Goal: Transaction & Acquisition: Purchase product/service

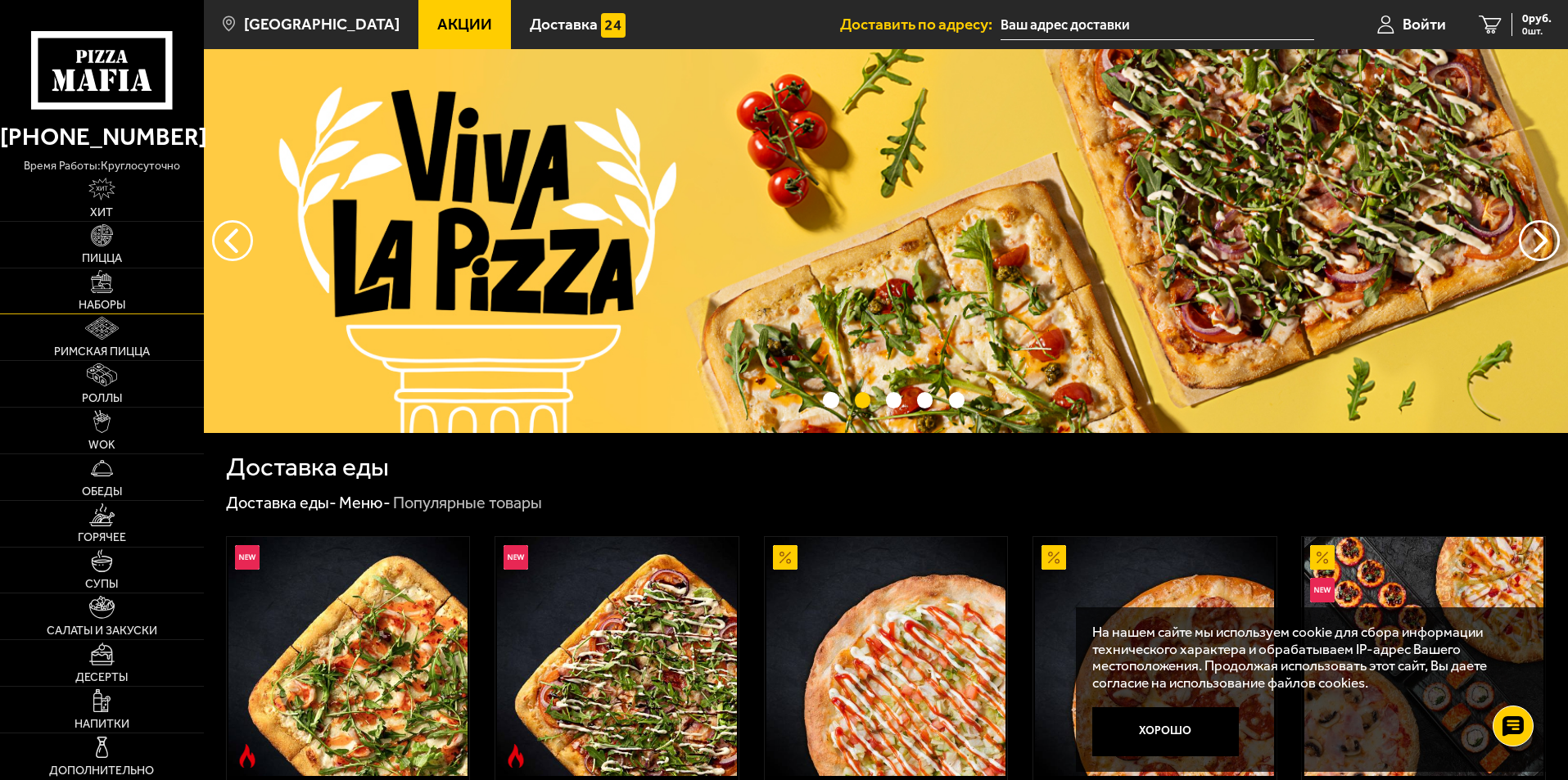
click at [103, 307] on span "Наборы" at bounding box center [102, 305] width 47 height 12
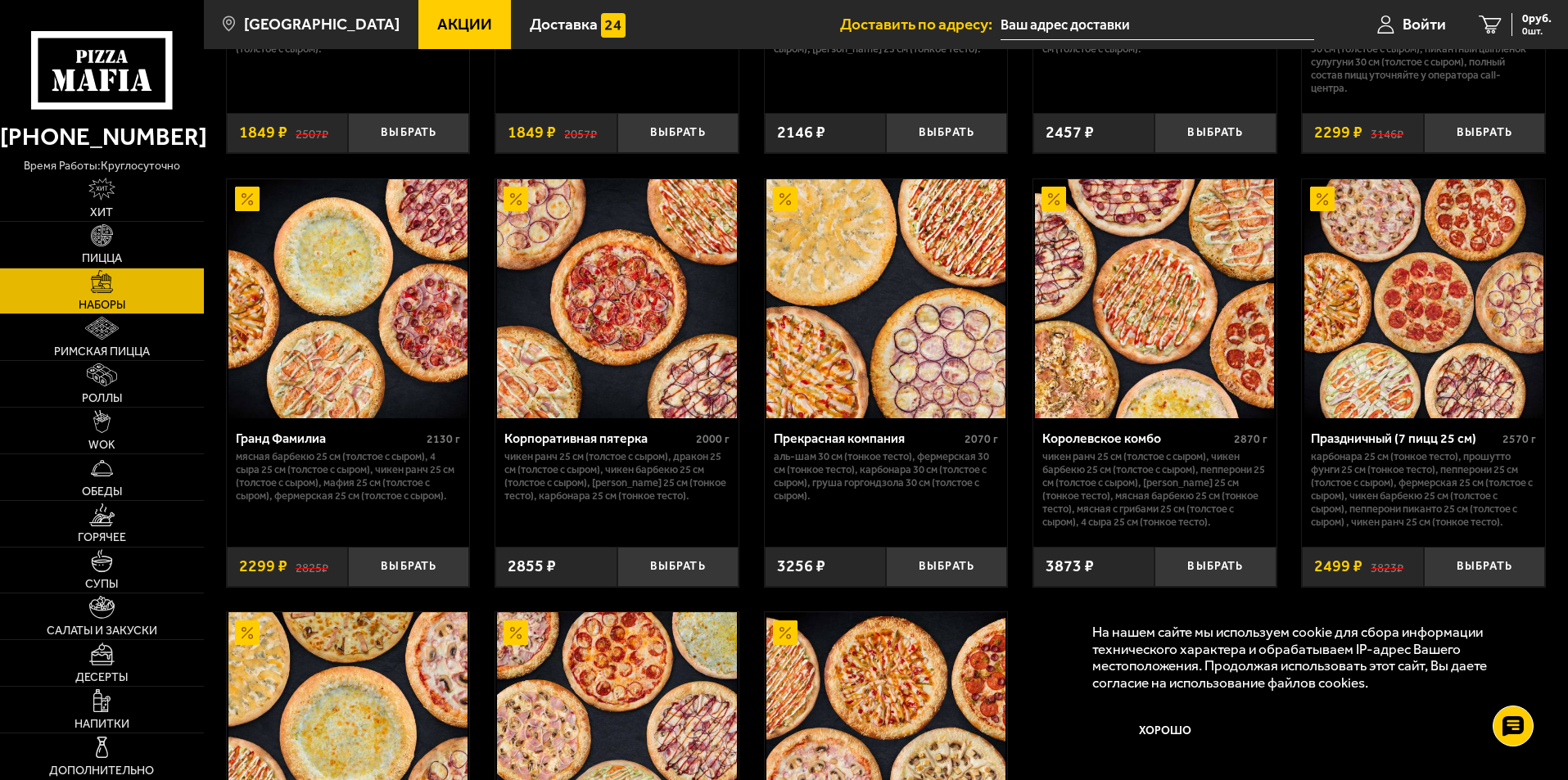
scroll to position [2048, 0]
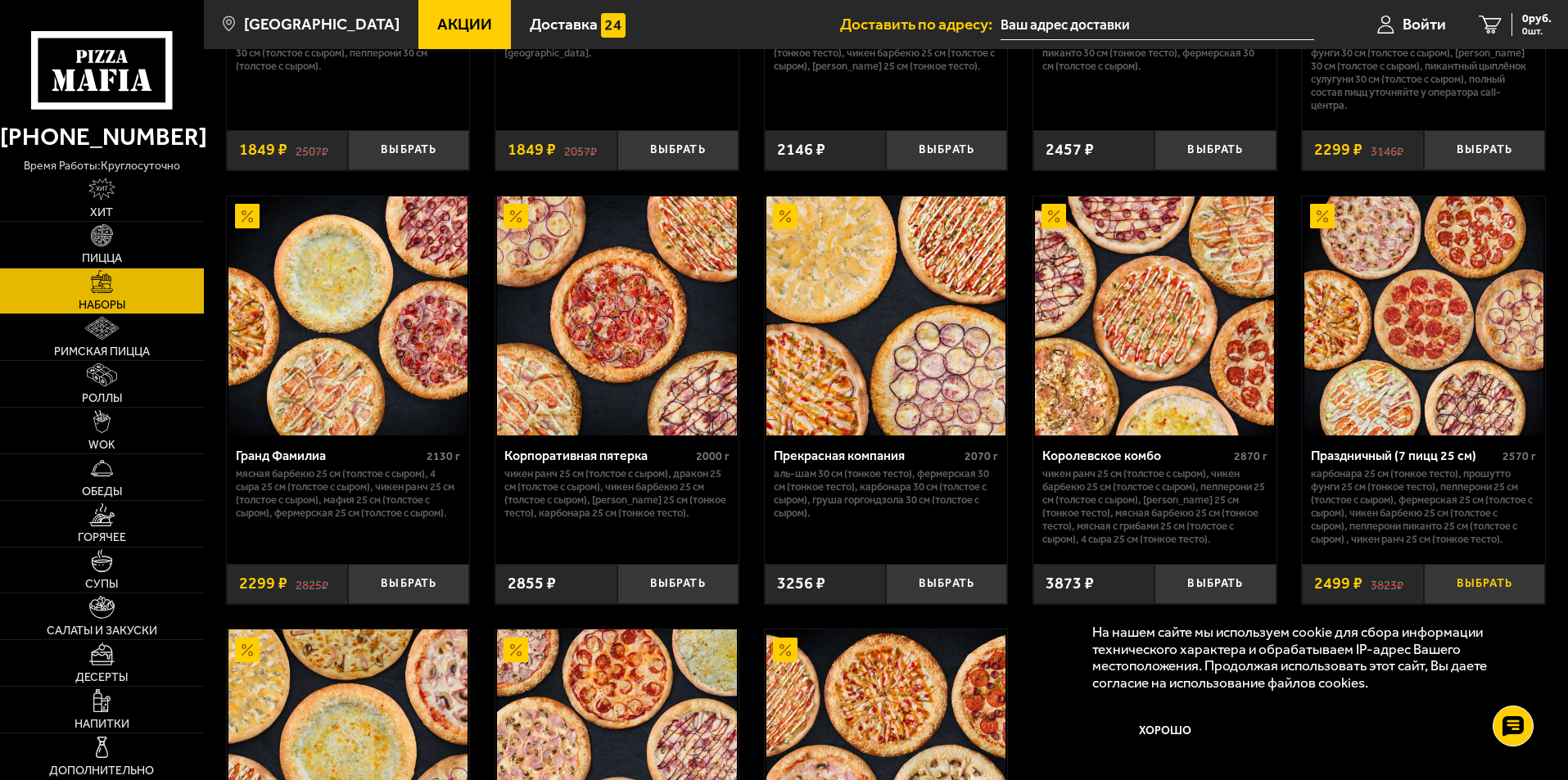
click at [1496, 583] on button "Выбрать" at bounding box center [1484, 583] width 121 height 40
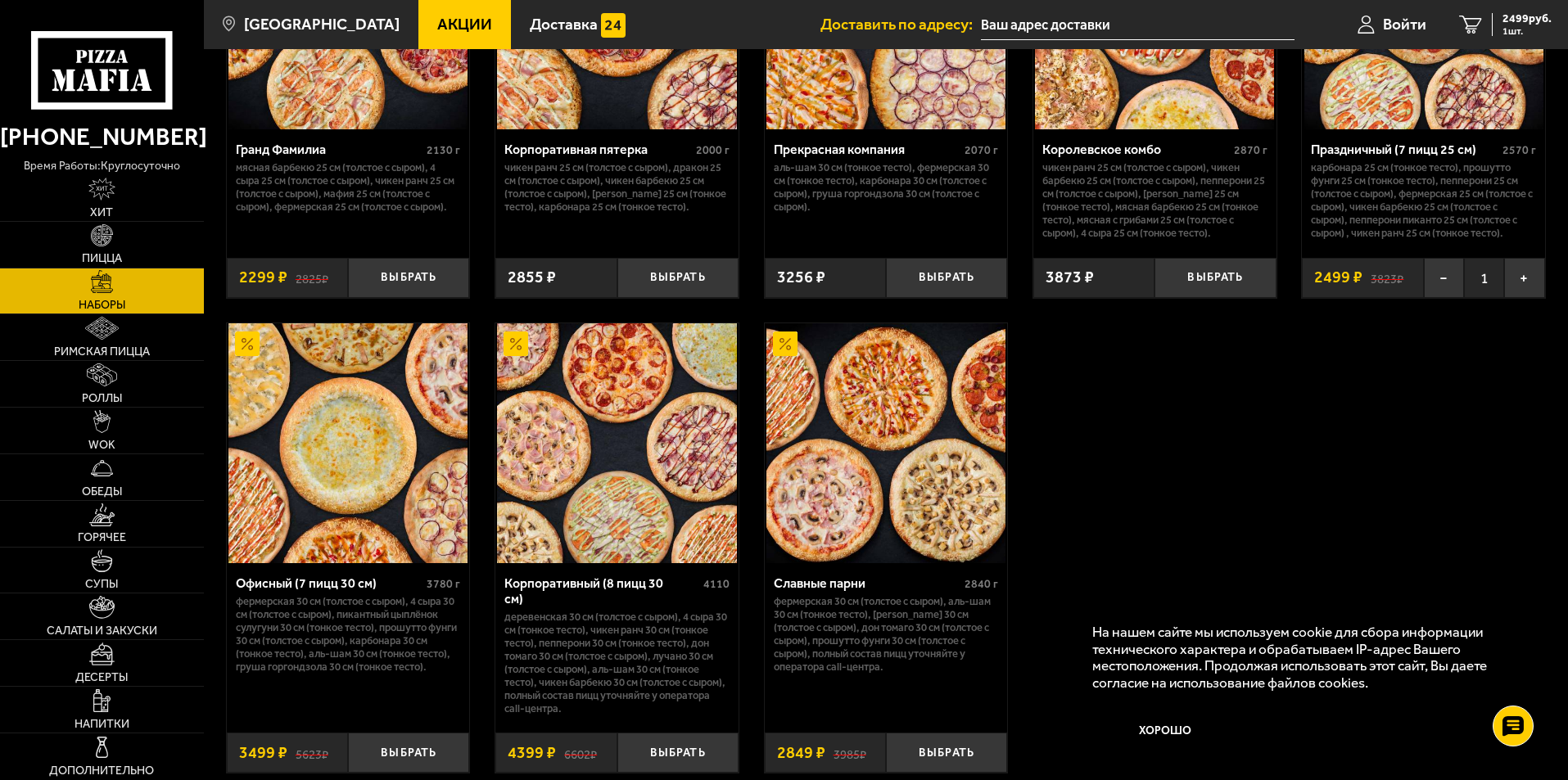
scroll to position [2417, 0]
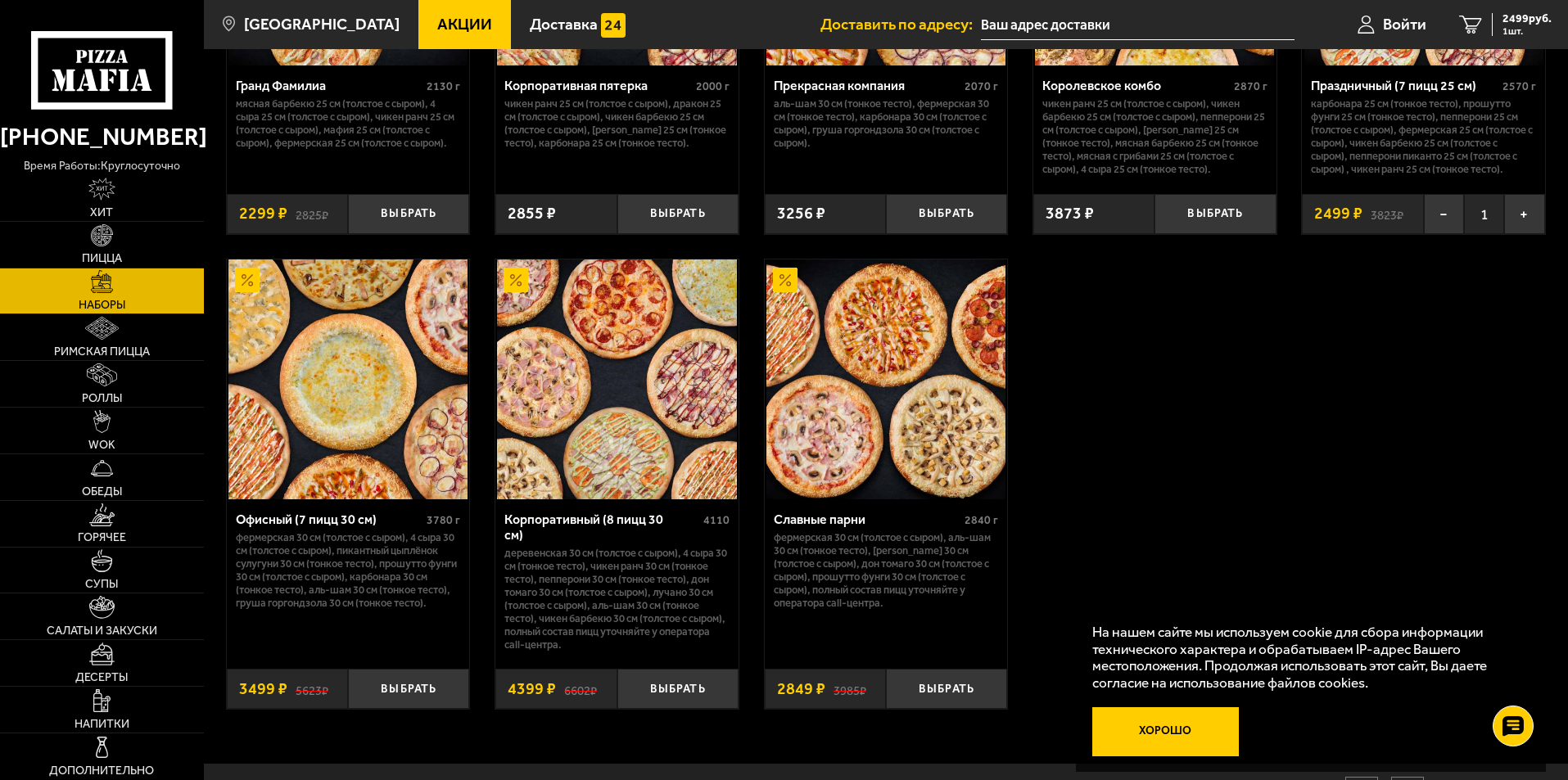
click at [1159, 727] on button "Хорошо" at bounding box center [1165, 732] width 147 height 49
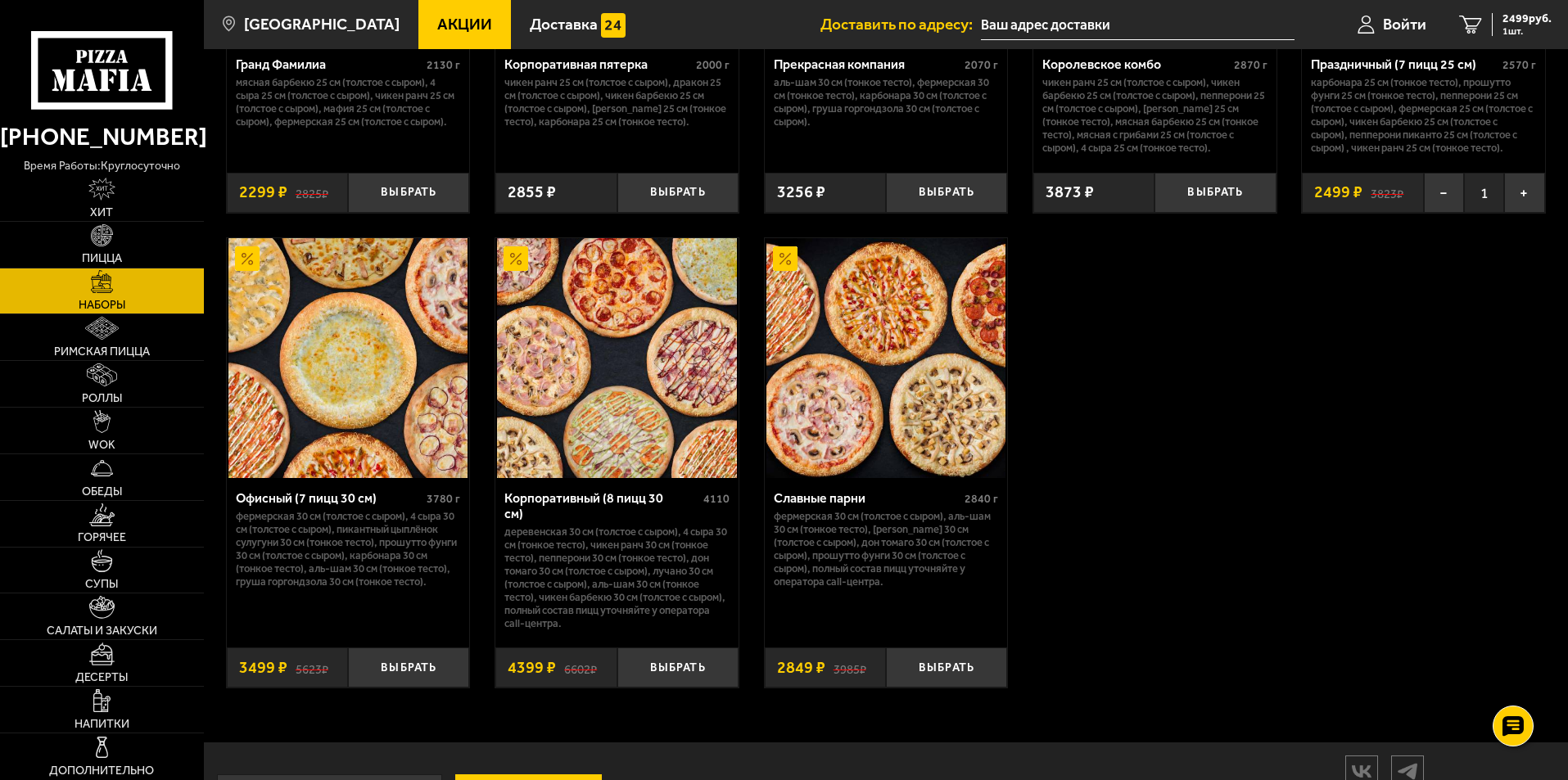
scroll to position [2336, 0]
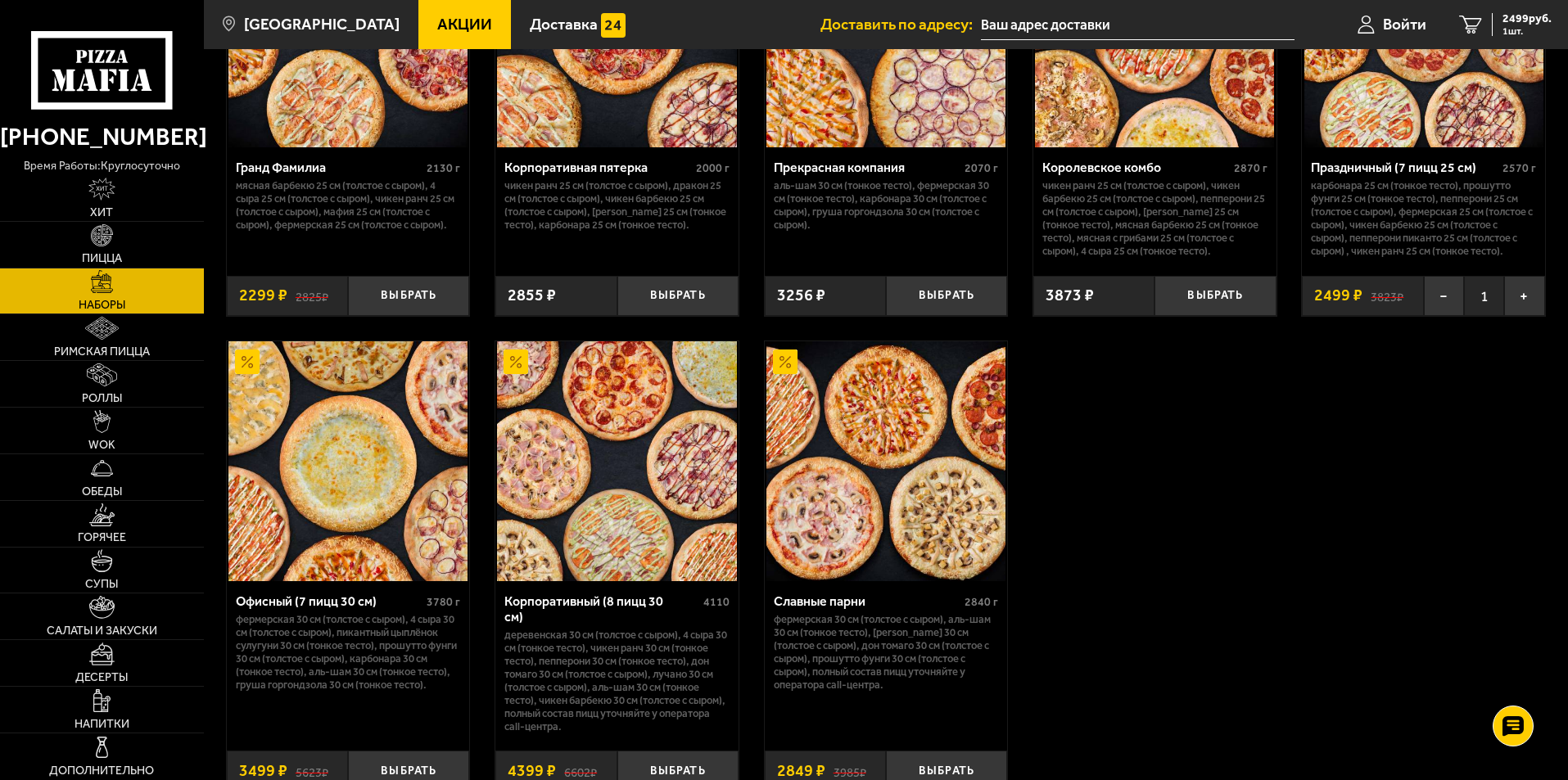
click at [1026, 24] on input "text" at bounding box center [1137, 25] width 314 height 31
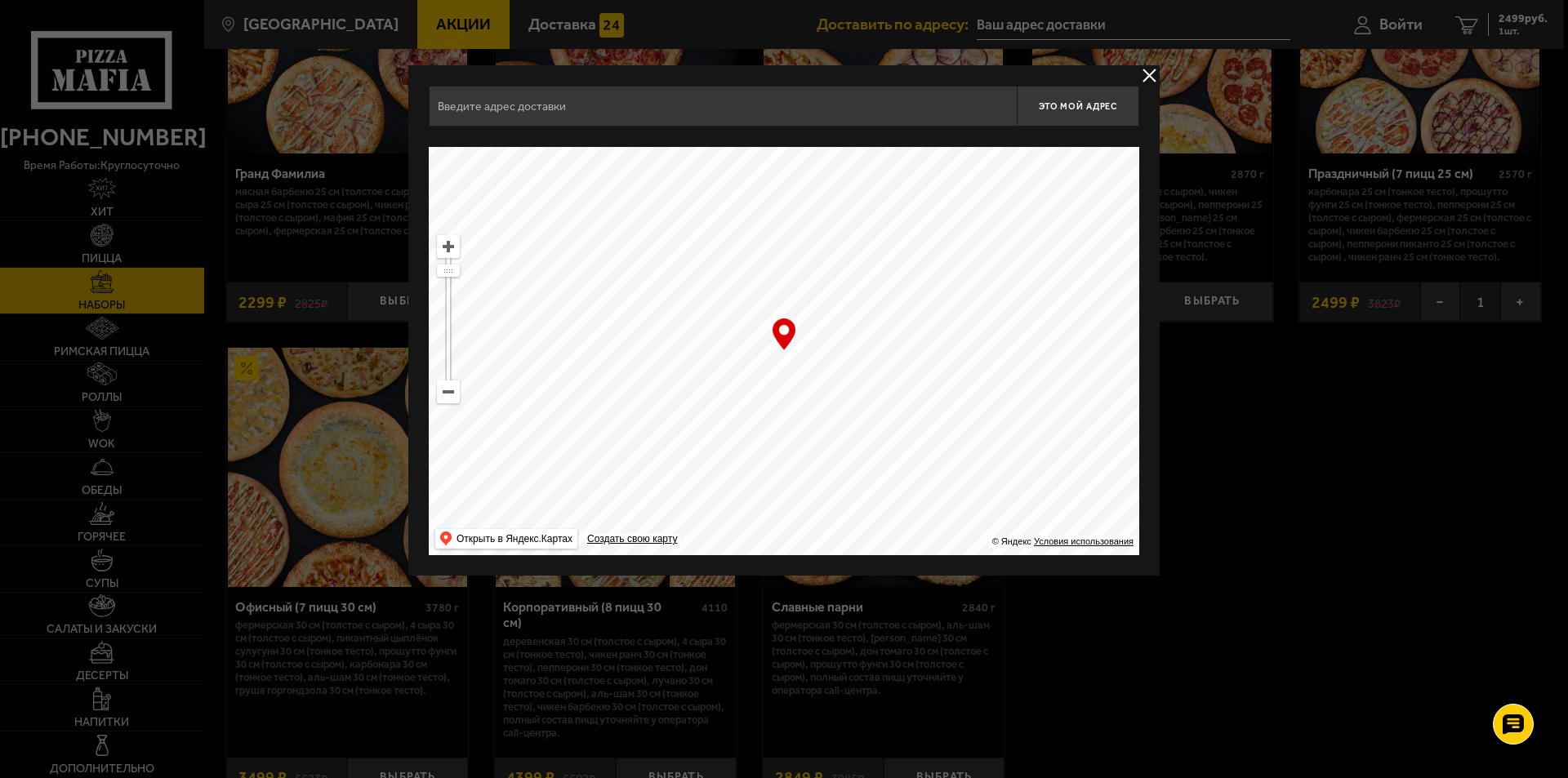
drag, startPoint x: 892, startPoint y: 489, endPoint x: 578, endPoint y: 200, distance: 426.8
click at [578, 200] on ymaps at bounding box center [784, 351] width 710 height 408
drag, startPoint x: 1019, startPoint y: 468, endPoint x: 614, endPoint y: 249, distance: 460.4
click at [614, 249] on ymaps at bounding box center [784, 351] width 710 height 408
drag, startPoint x: 962, startPoint y: 479, endPoint x: 650, endPoint y: 229, distance: 399.8
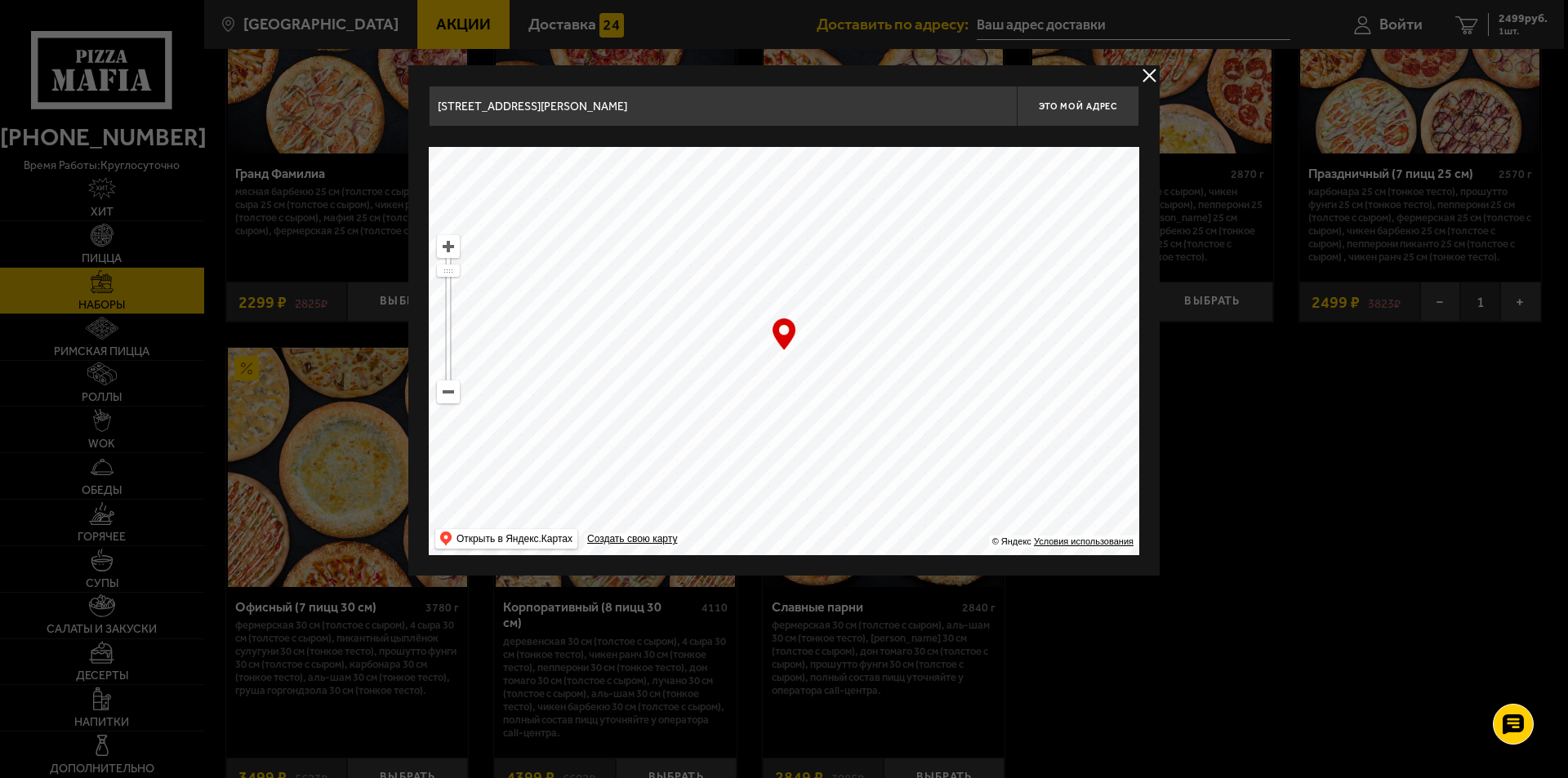
click at [650, 229] on ymaps at bounding box center [784, 351] width 710 height 408
drag, startPoint x: 1043, startPoint y: 374, endPoint x: 739, endPoint y: 272, distance: 320.7
click at [739, 272] on ymaps at bounding box center [784, 351] width 710 height 408
drag, startPoint x: 866, startPoint y: 496, endPoint x: 767, endPoint y: 112, distance: 396.6
click at [765, 116] on div "[STREET_ADDRESS] Это мой адрес Найдите адрес перетащив карту … © Яндекс Условия…" at bounding box center [784, 320] width 710 height 469
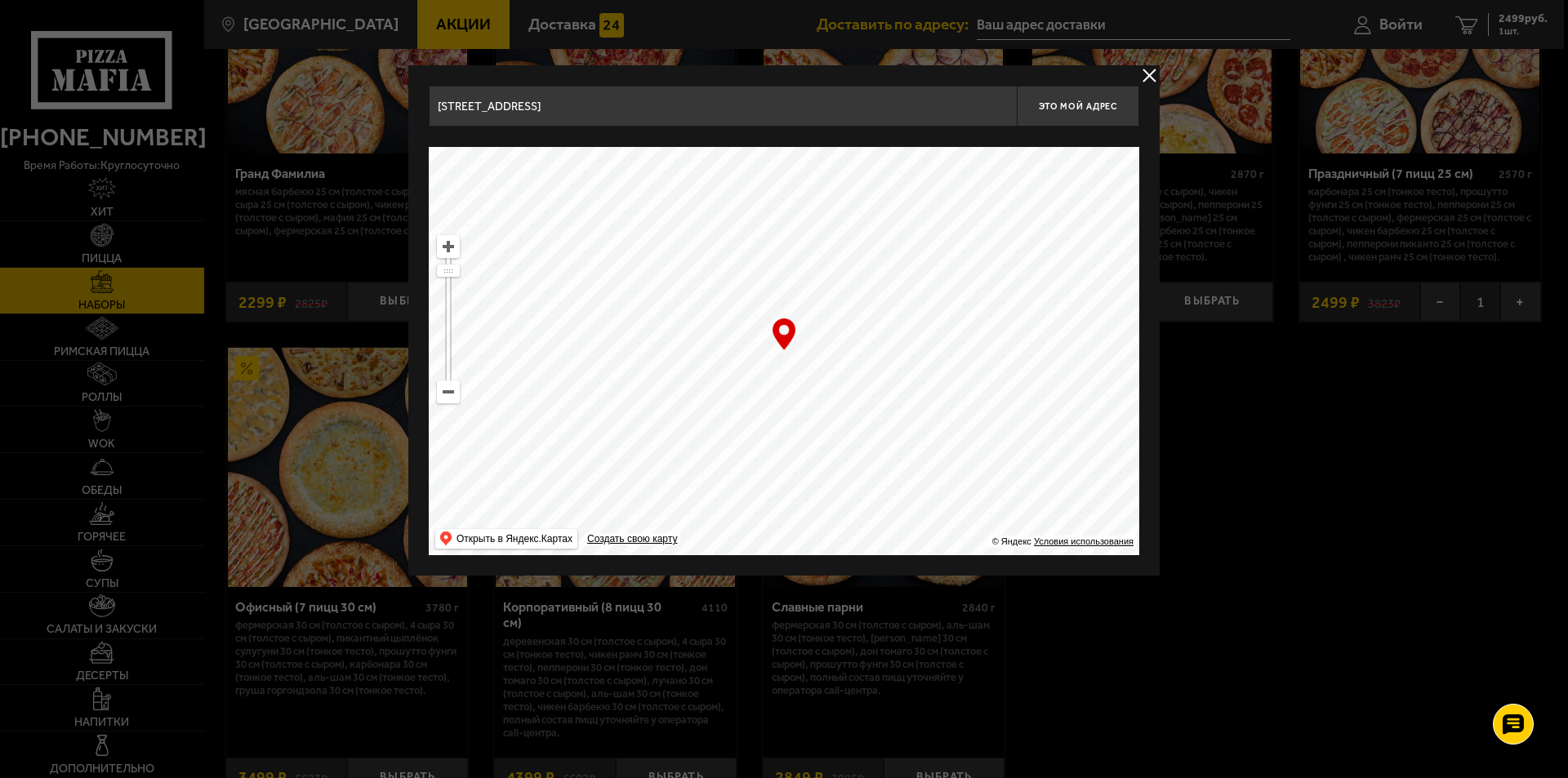
drag, startPoint x: 863, startPoint y: 494, endPoint x: 1030, endPoint y: 333, distance: 232.0
click at [1030, 333] on ymaps at bounding box center [784, 351] width 710 height 408
drag, startPoint x: 829, startPoint y: 422, endPoint x: 847, endPoint y: 379, distance: 46.6
click at [847, 379] on ymaps at bounding box center [784, 351] width 710 height 408
click at [781, 339] on div "… © Яндекс Условия использования Открыть в Яндекс.Картах Создать свою карту" at bounding box center [784, 351] width 710 height 408
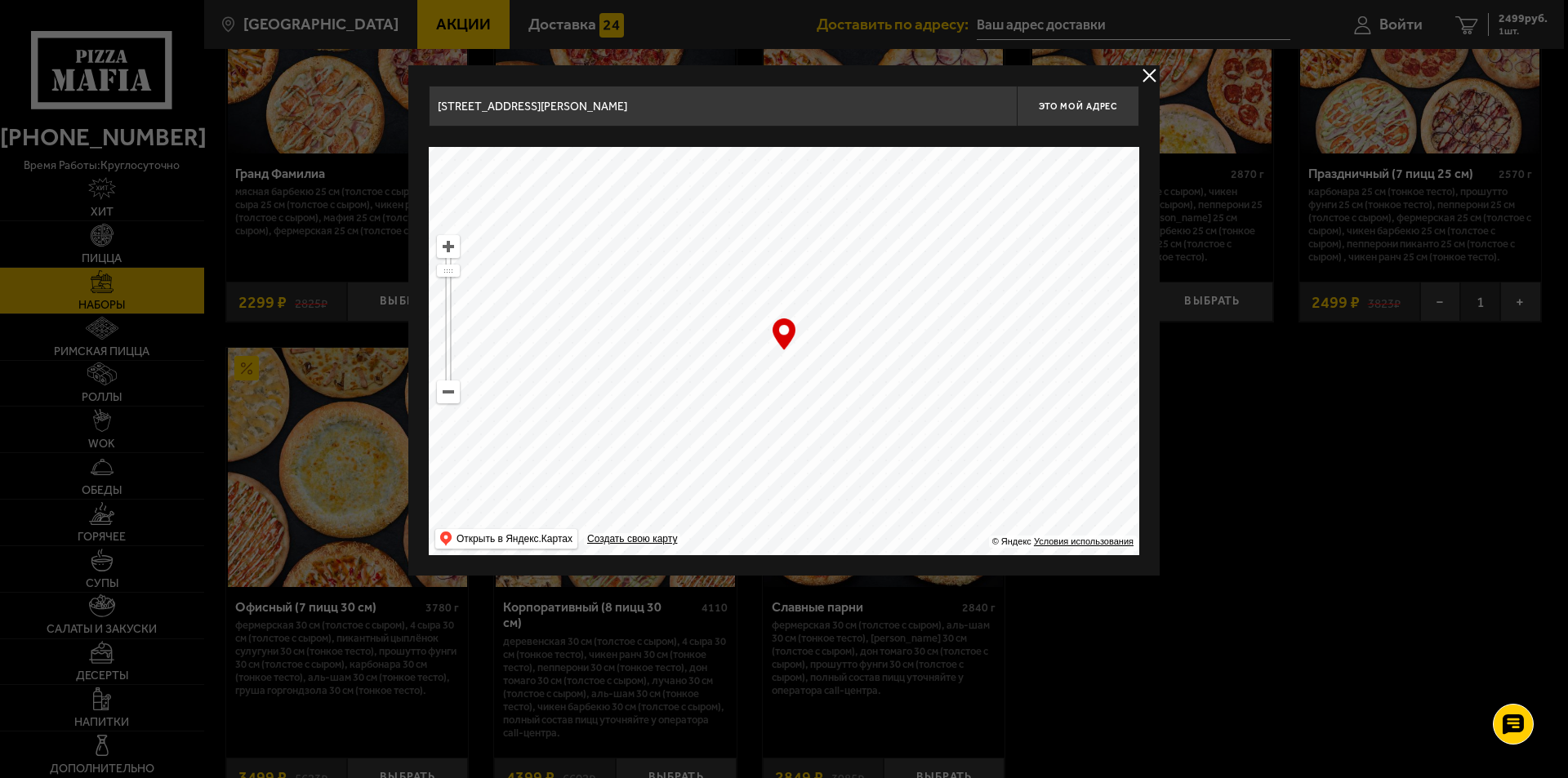
type input "[STREET_ADDRESS]"
click at [1079, 110] on span "Это мой адрес" at bounding box center [1078, 107] width 79 height 11
type input "[STREET_ADDRESS]"
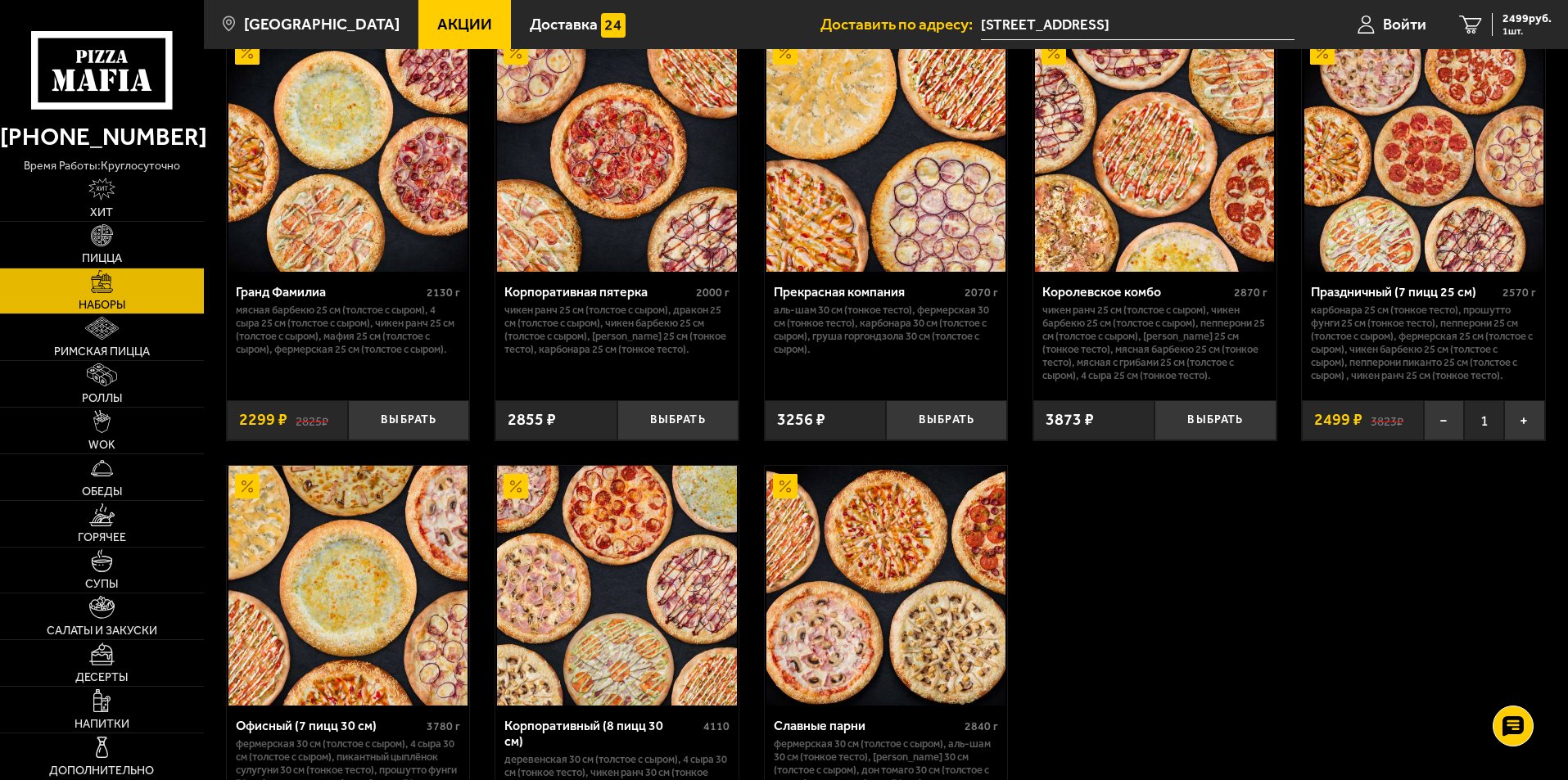
scroll to position [2129, 0]
